Goal: Transaction & Acquisition: Purchase product/service

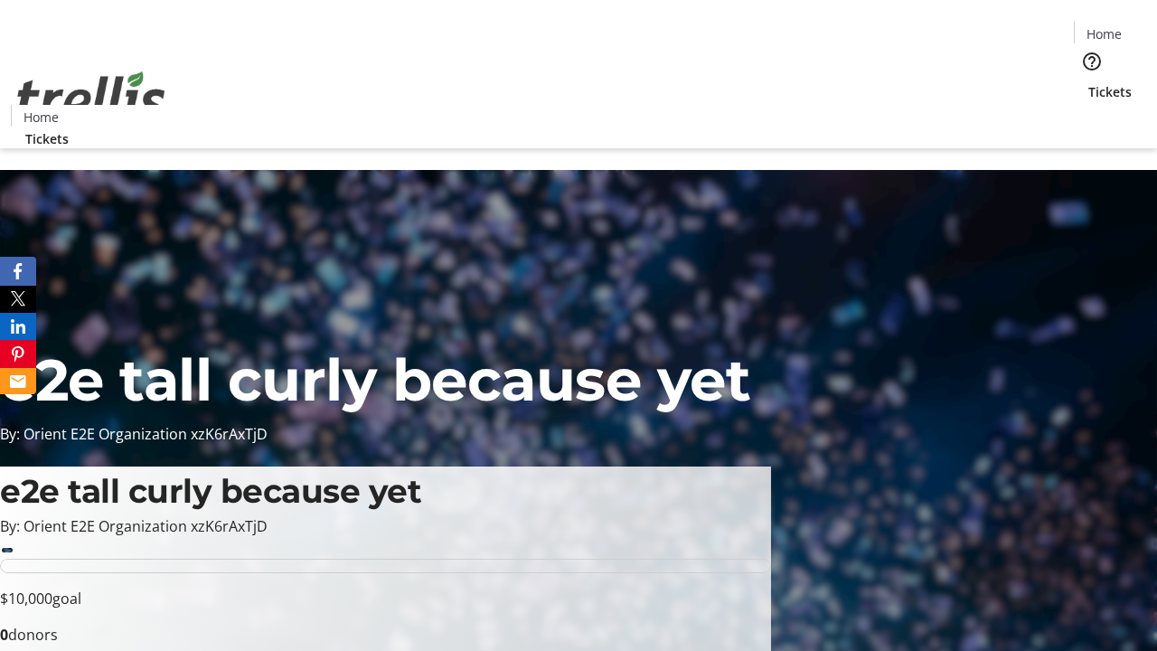
click at [1088, 82] on span "Tickets" at bounding box center [1109, 91] width 43 height 19
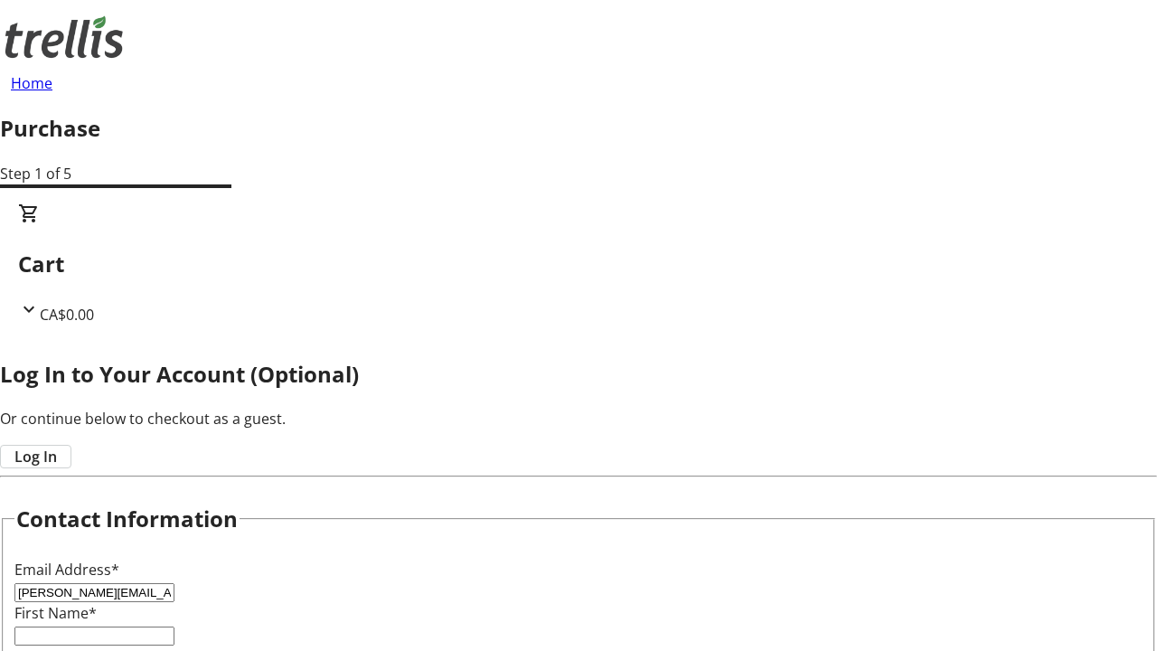
type input "[PERSON_NAME][EMAIL_ADDRESS][DOMAIN_NAME]"
type input "[PERSON_NAME]"
type input "MacGyver"
